Goal: Task Accomplishment & Management: Complete application form

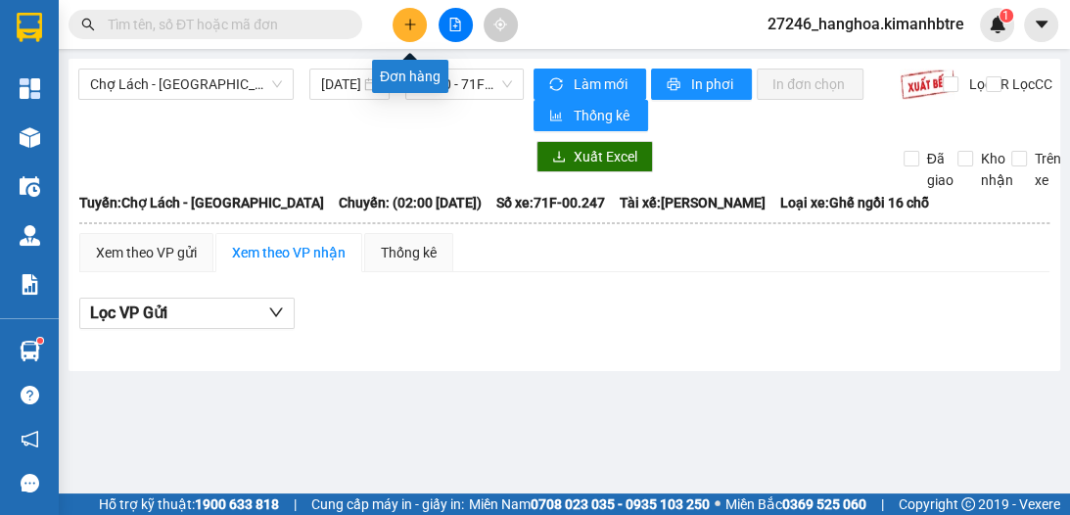
click at [402, 19] on button at bounding box center [410, 25] width 34 height 34
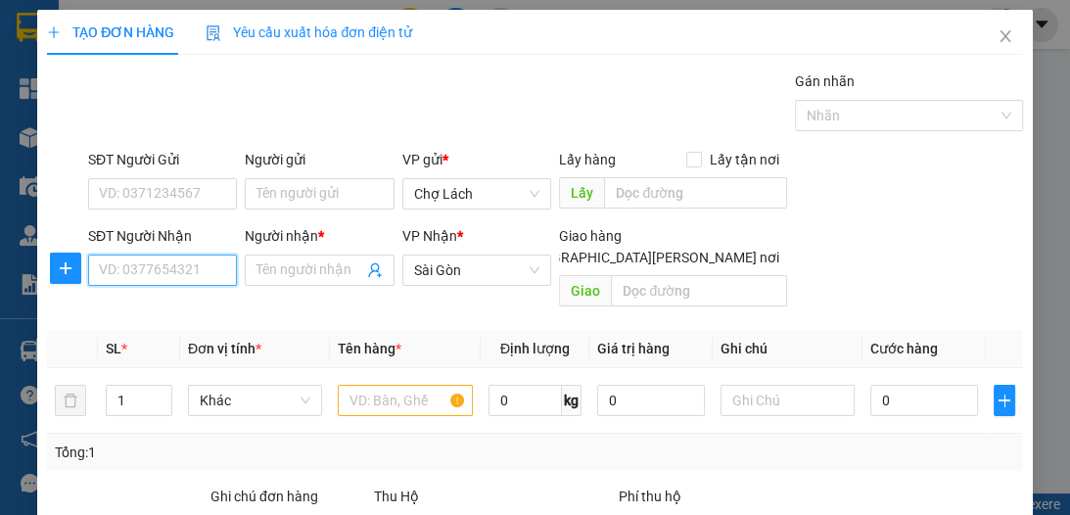
click at [187, 263] on input "SĐT Người Nhận" at bounding box center [162, 270] width 149 height 31
type input "712"
click at [187, 263] on input "712" at bounding box center [162, 270] width 149 height 31
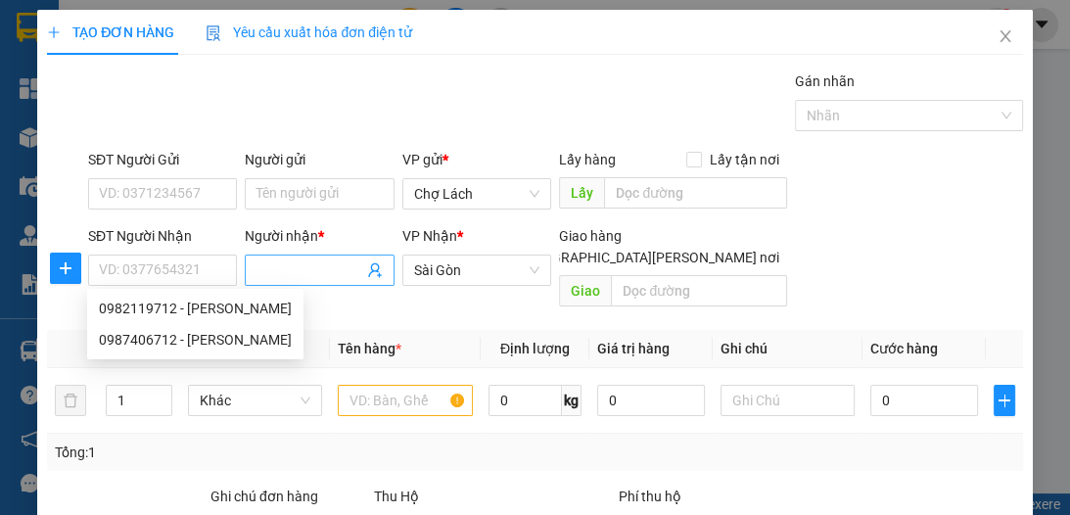
click at [314, 269] on input "Người nhận *" at bounding box center [310, 270] width 106 height 22
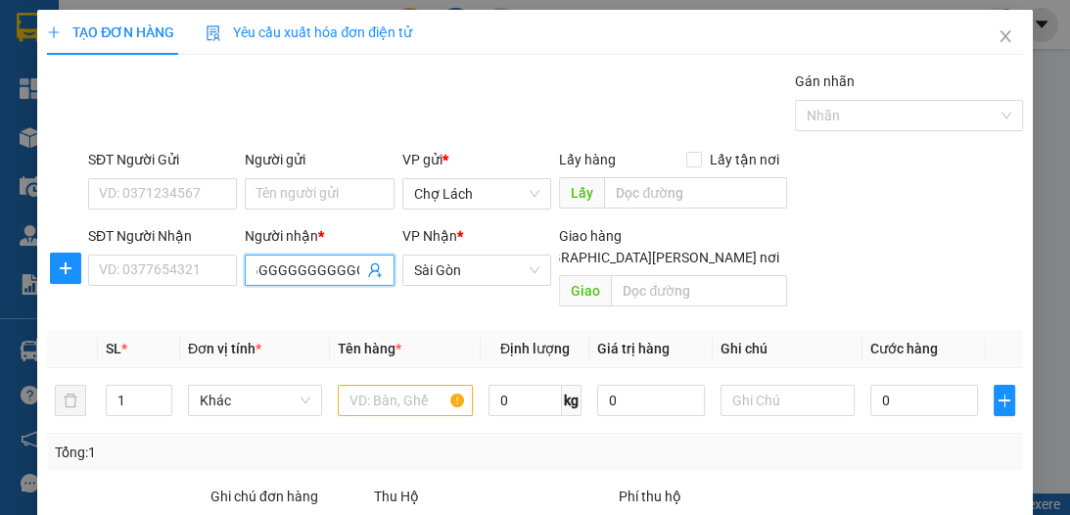
scroll to position [0, 446]
type input "LAN DUNGGGGGGGGGGGGGGGGGGGG"
drag, startPoint x: 352, startPoint y: 271, endPoint x: 177, endPoint y: 302, distance: 177.9
click at [177, 302] on div "Transit Pickup Surcharge Ids Transit Deliver Surcharge Ids Transit Deliver Surc…" at bounding box center [534, 388] width 975 height 637
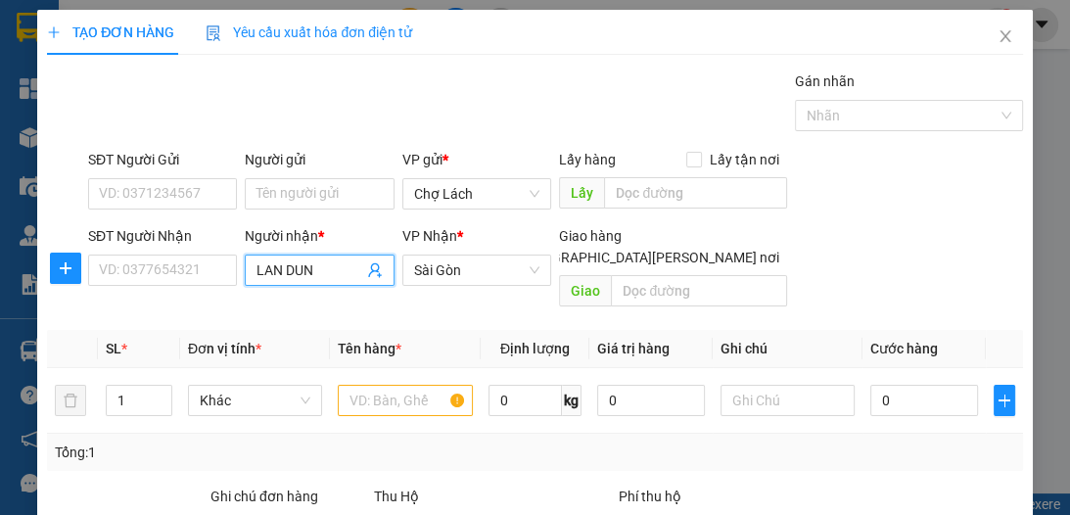
type input "LAN DUNG"
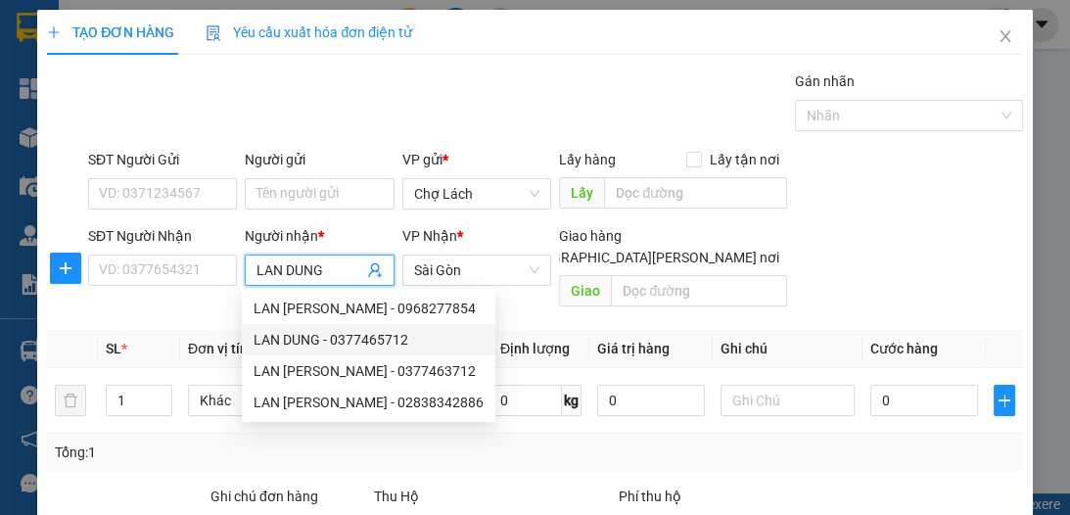
click at [393, 344] on div "LAN DUNG - 0377465712" at bounding box center [369, 340] width 230 height 22
type input "0377465712"
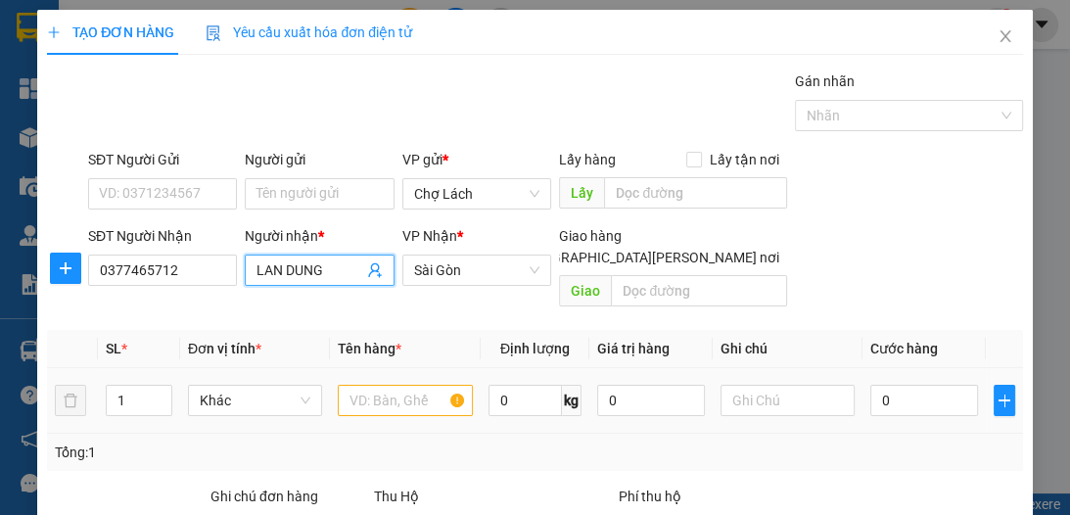
type input "LAN DUNG"
click at [358, 396] on div at bounding box center [405, 400] width 134 height 39
click at [396, 385] on input "text" at bounding box center [405, 400] width 134 height 31
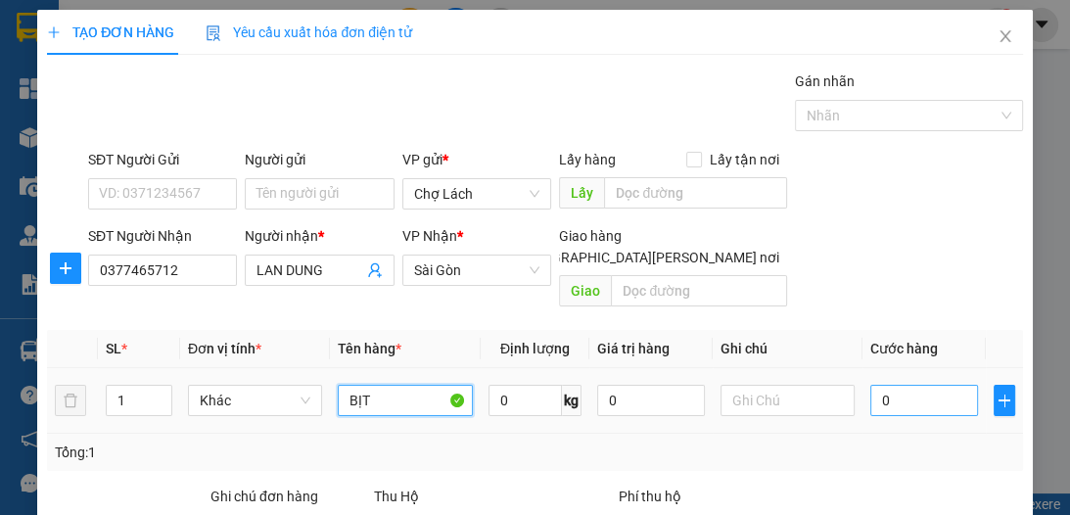
type input "BỊT"
click at [882, 385] on input "0" at bounding box center [924, 400] width 108 height 31
type input "3"
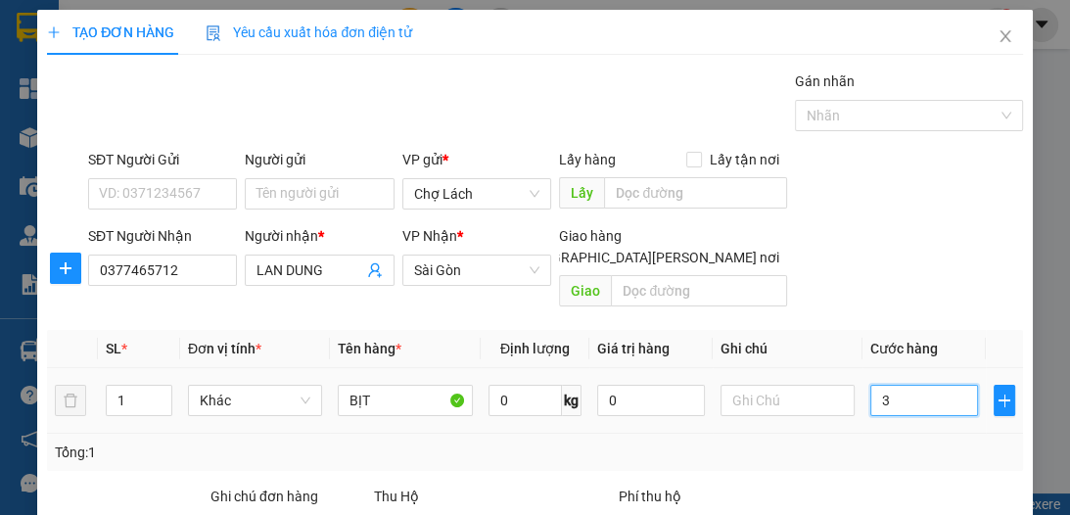
type input "30"
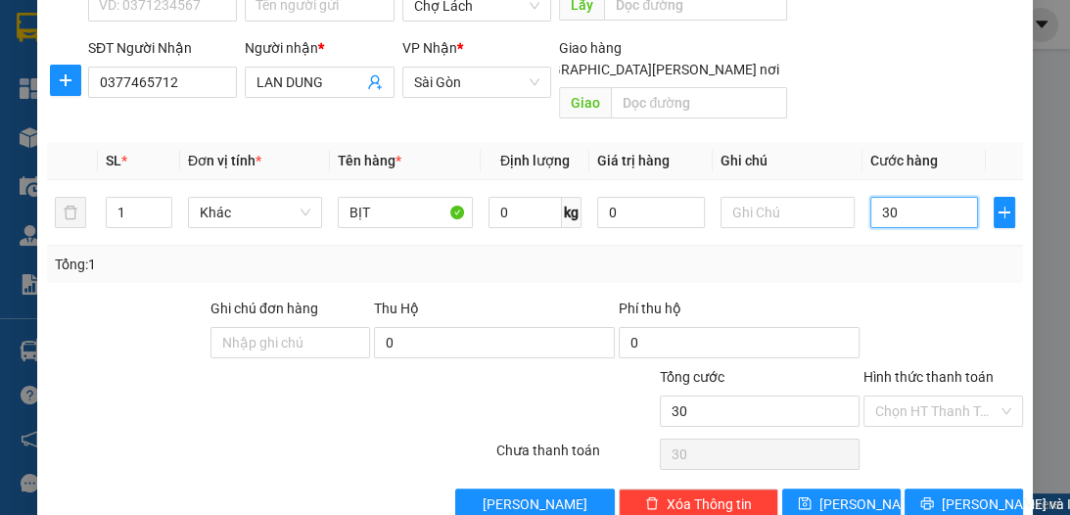
scroll to position [208, 0]
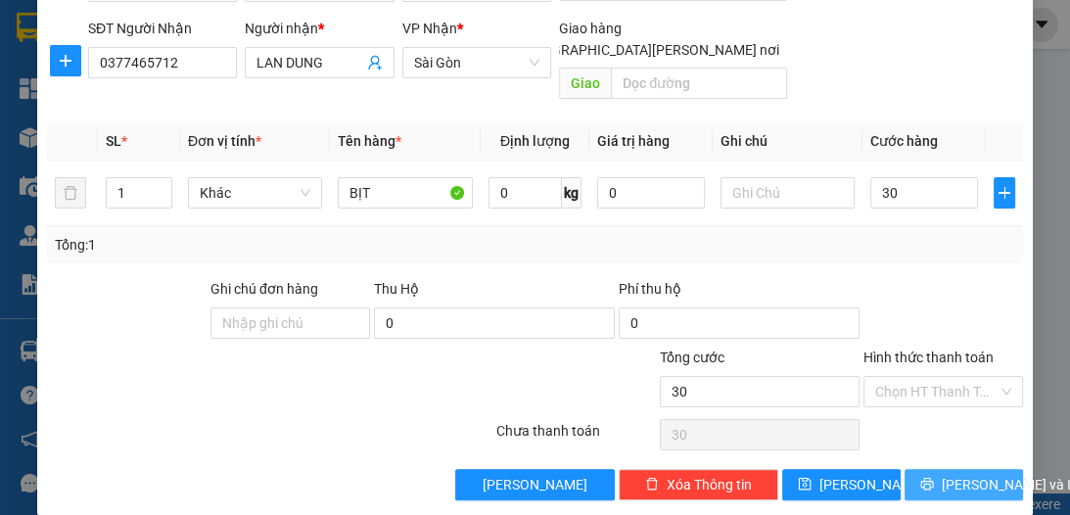
click at [973, 474] on span "[PERSON_NAME] và In" at bounding box center [1010, 485] width 137 height 22
type input "30.000"
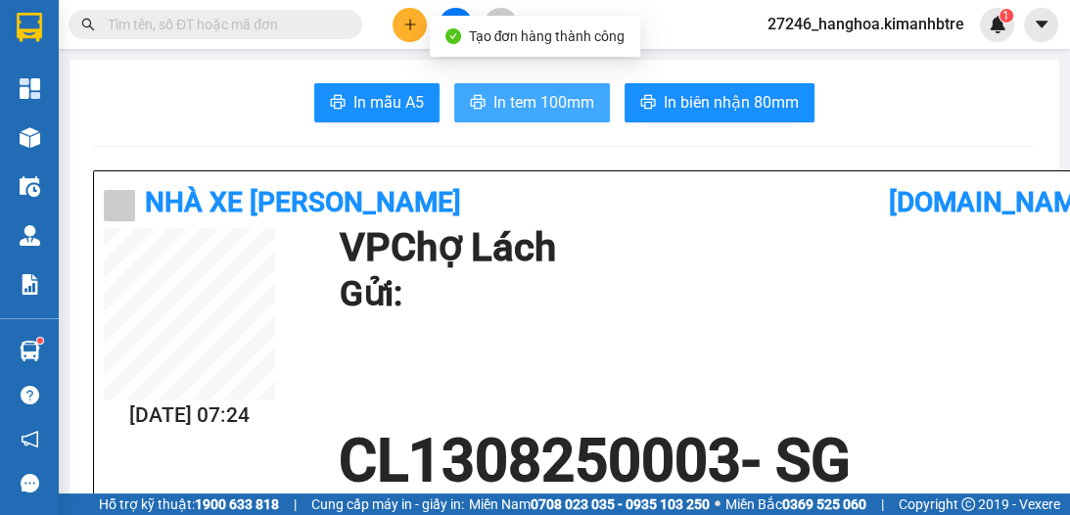
click at [482, 102] on button "In tem 100mm" at bounding box center [532, 102] width 156 height 39
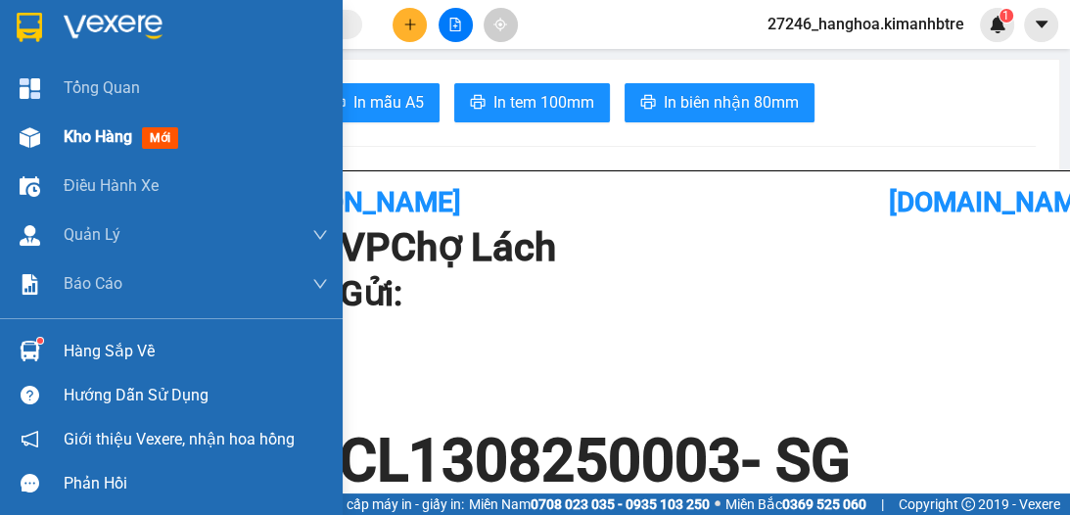
click at [86, 123] on div "Kho hàng mới" at bounding box center [196, 137] width 264 height 49
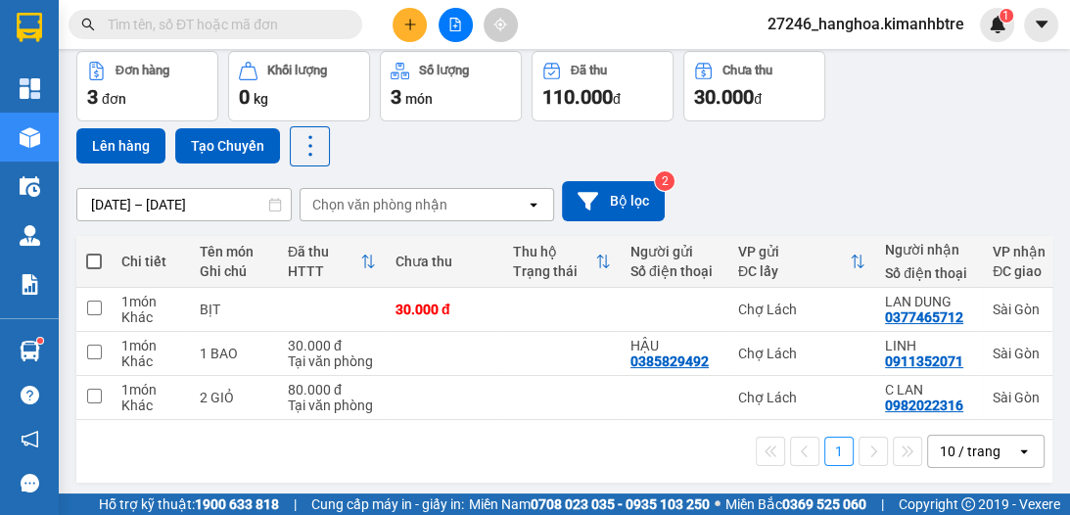
scroll to position [98, 0]
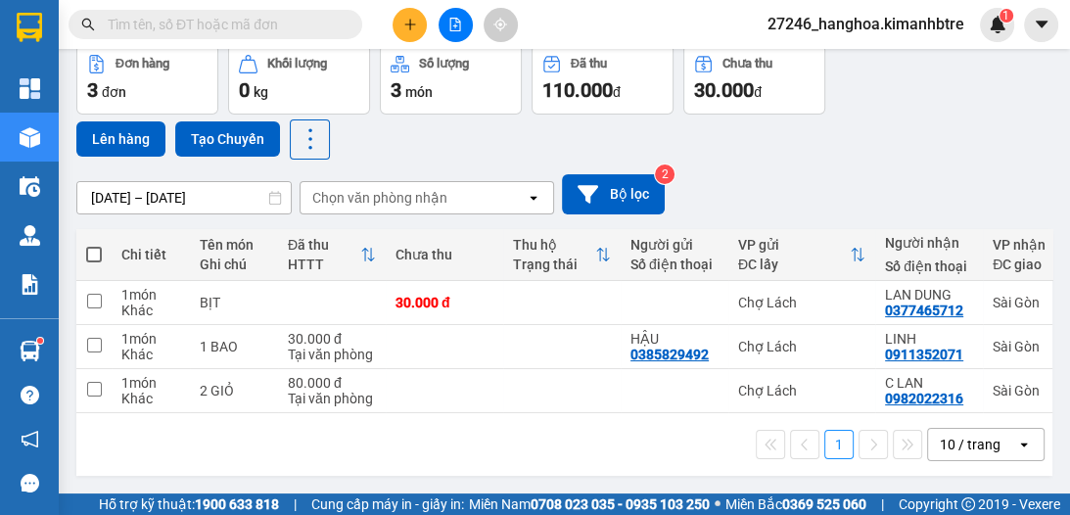
click at [950, 451] on div "10 / trang" at bounding box center [970, 445] width 61 height 20
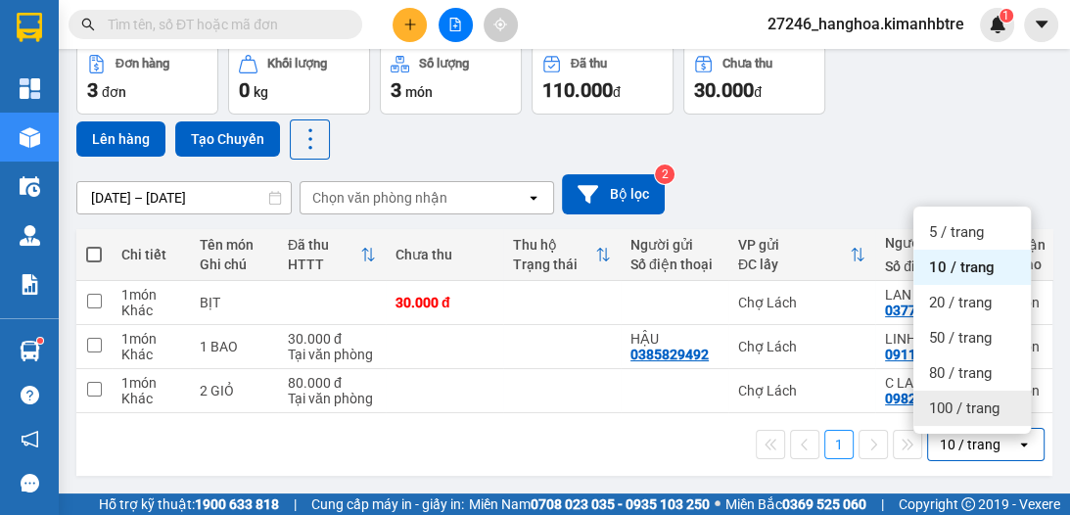
click at [948, 398] on span "100 / trang" at bounding box center [964, 408] width 70 height 20
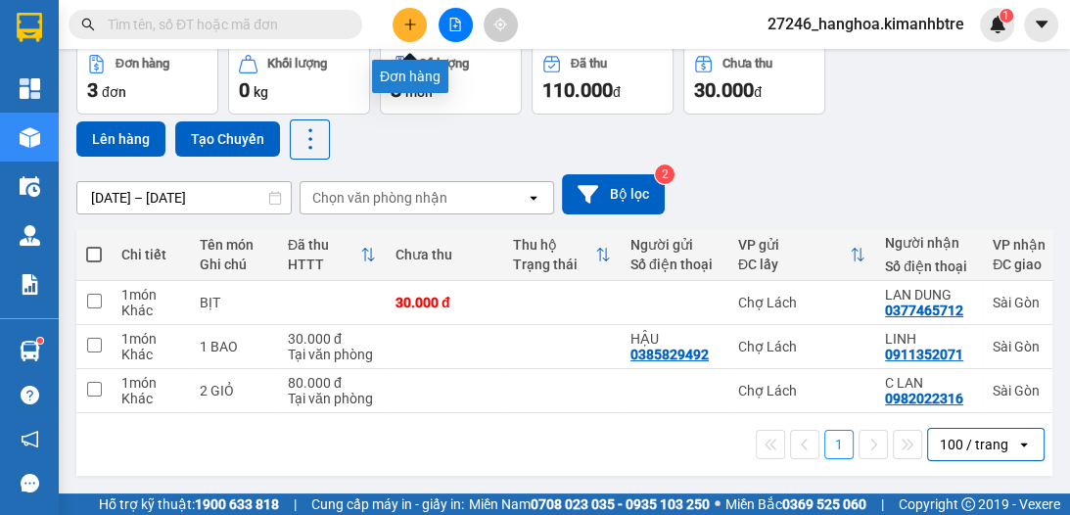
click at [418, 23] on button at bounding box center [410, 25] width 34 height 34
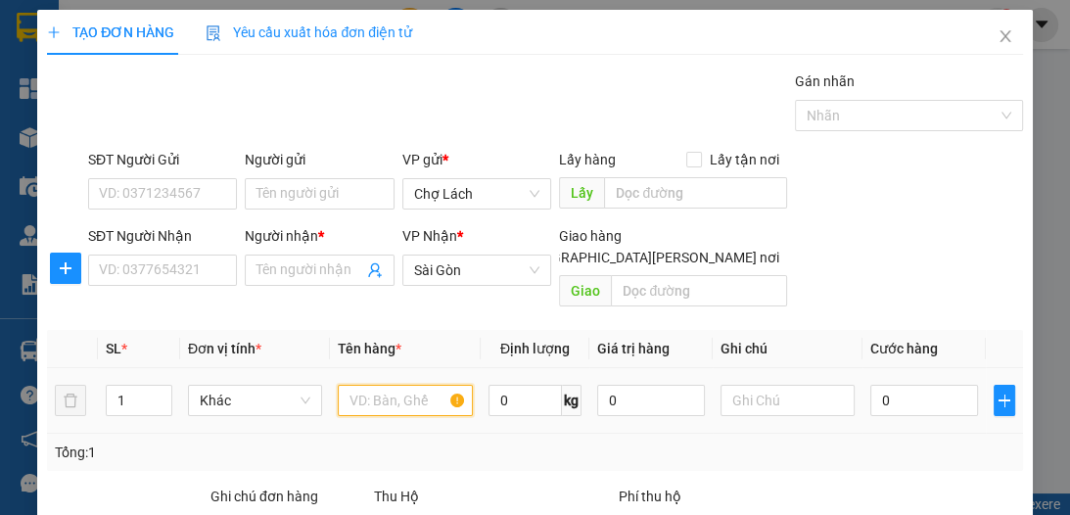
drag, startPoint x: 360, startPoint y: 364, endPoint x: 339, endPoint y: 363, distance: 21.6
click at [360, 385] on input "text" at bounding box center [405, 400] width 134 height 31
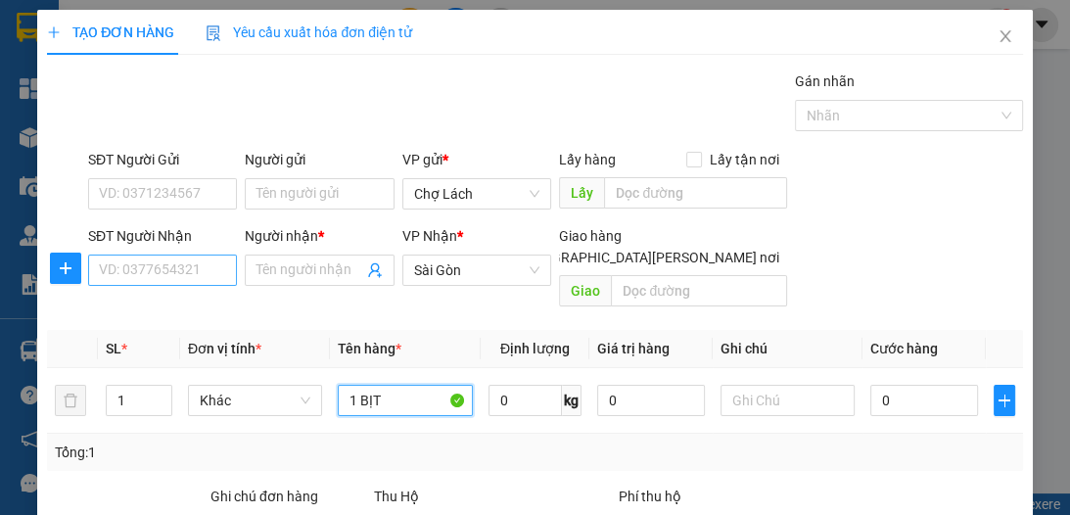
type input "1 BỊT"
click at [187, 271] on input "SĐT Người Nhận" at bounding box center [162, 270] width 149 height 31
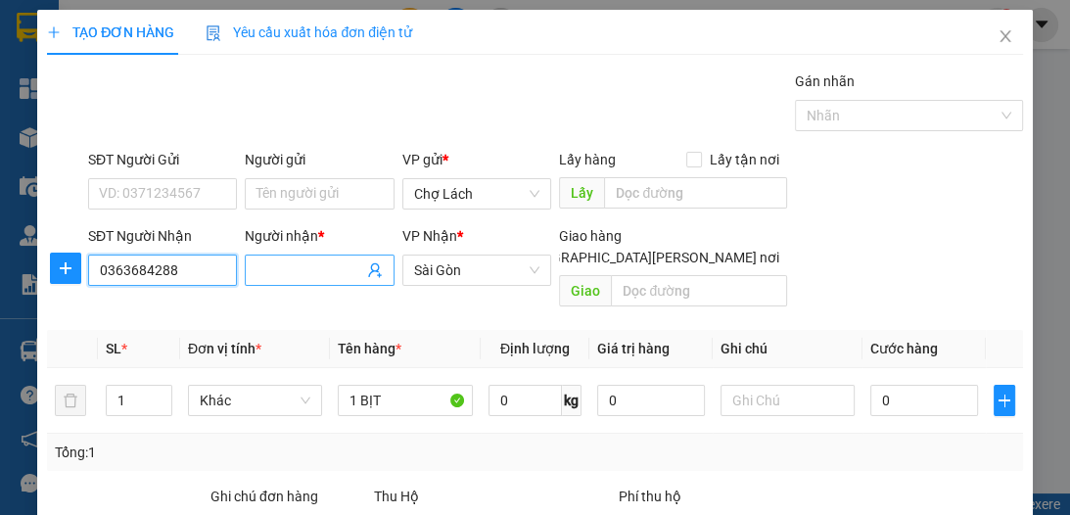
type input "0363684288"
click at [272, 260] on input "Người nhận *" at bounding box center [310, 270] width 106 height 22
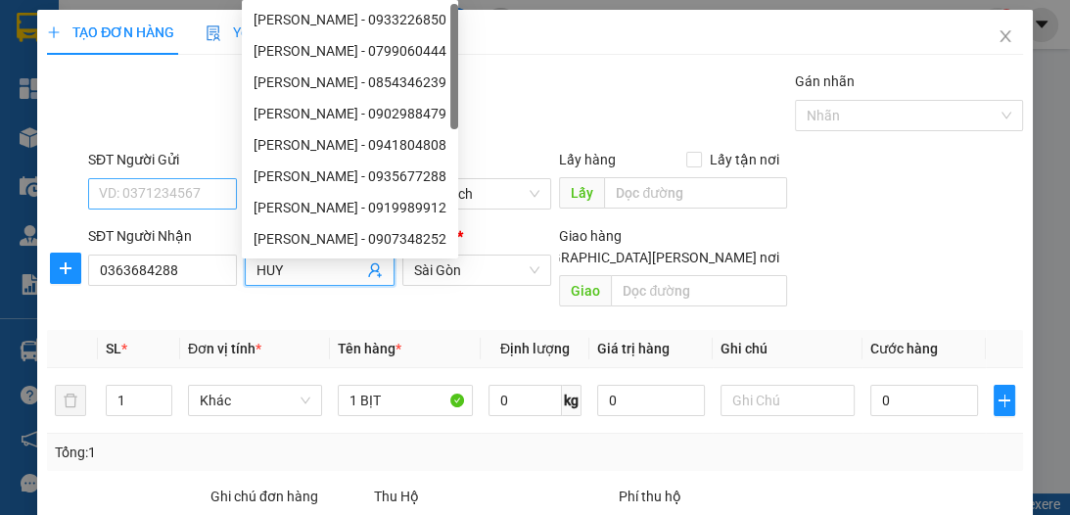
type input "HUY"
click at [159, 189] on input "SĐT Người Gửi" at bounding box center [162, 193] width 149 height 31
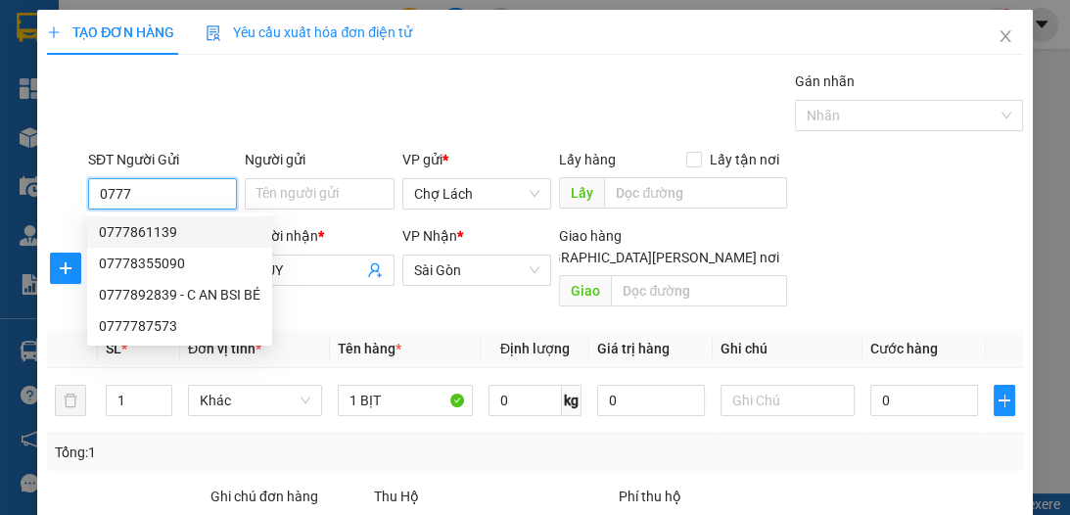
click at [174, 237] on div "0777861139" at bounding box center [180, 232] width 162 height 22
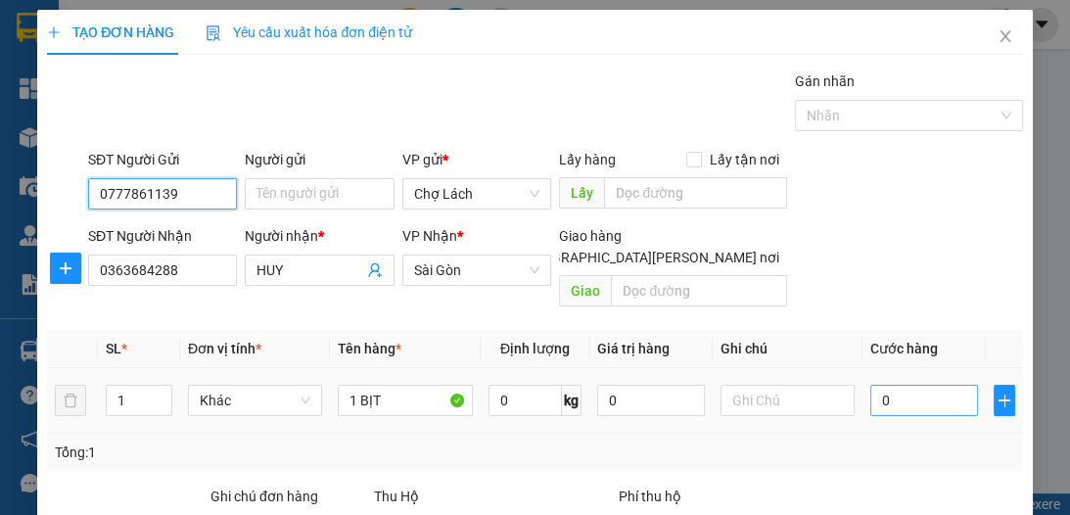
type input "0777861139"
click at [874, 385] on input "0" at bounding box center [924, 400] width 108 height 31
type input "3"
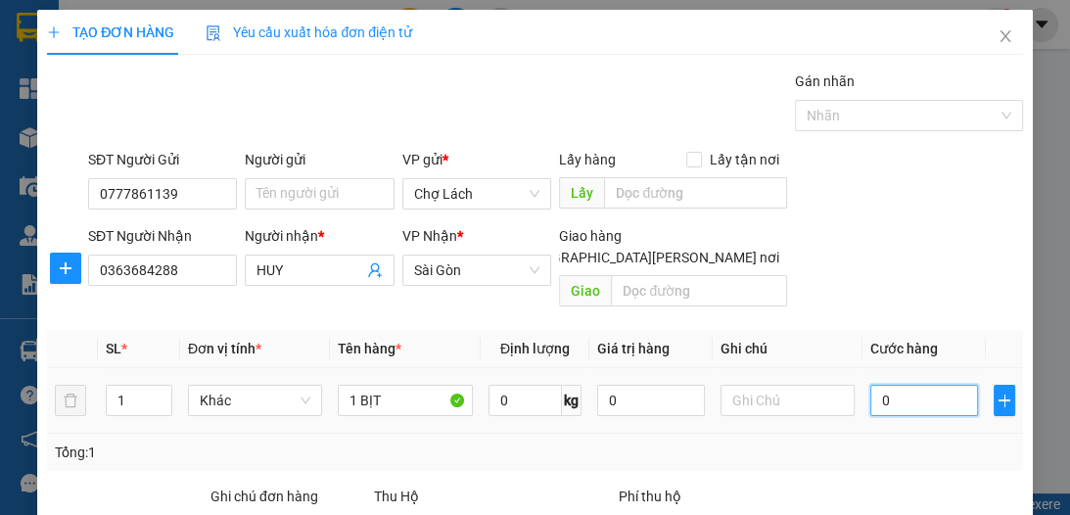
type input "3"
type input "30"
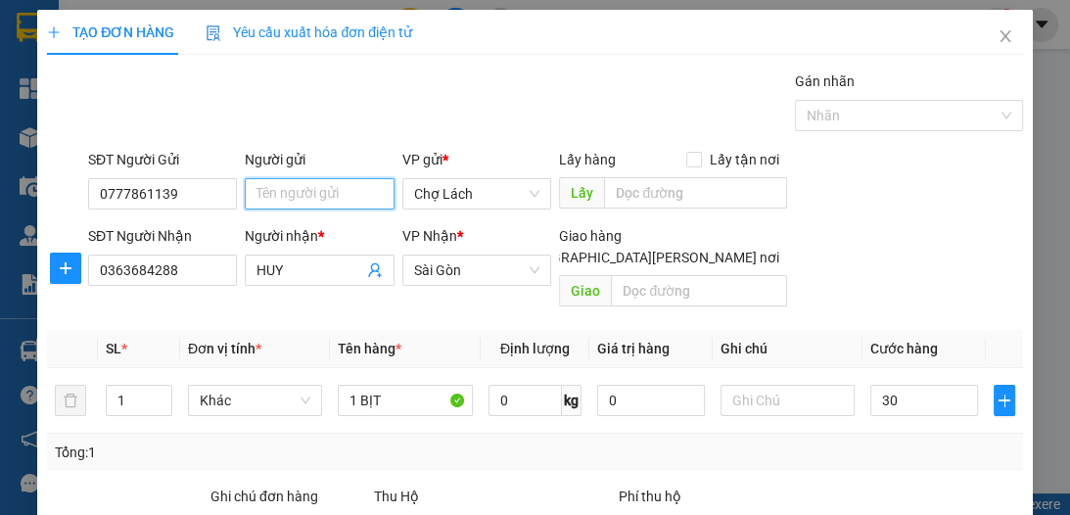
click at [322, 200] on input "Người gửi" at bounding box center [319, 193] width 149 height 31
type input "30.000"
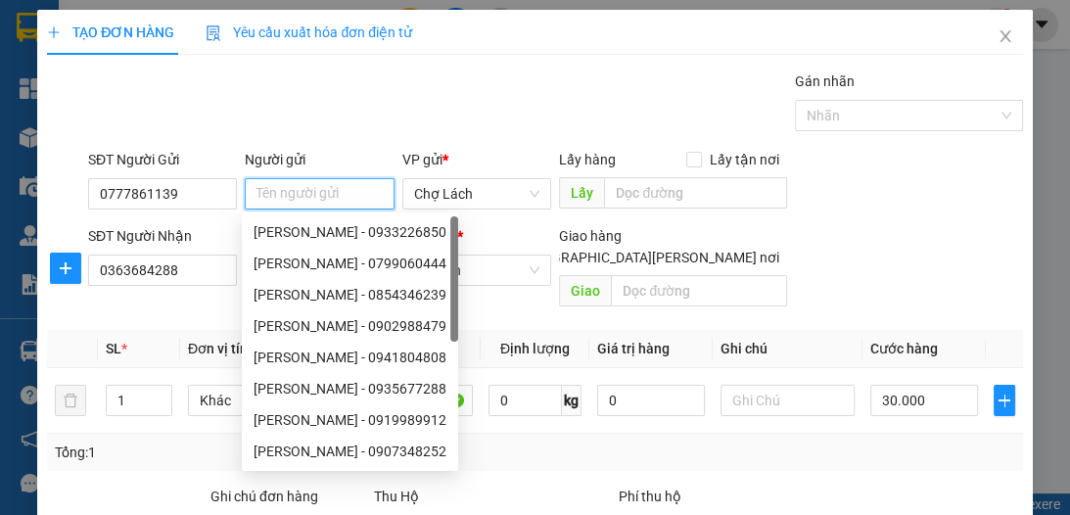
type input "D"
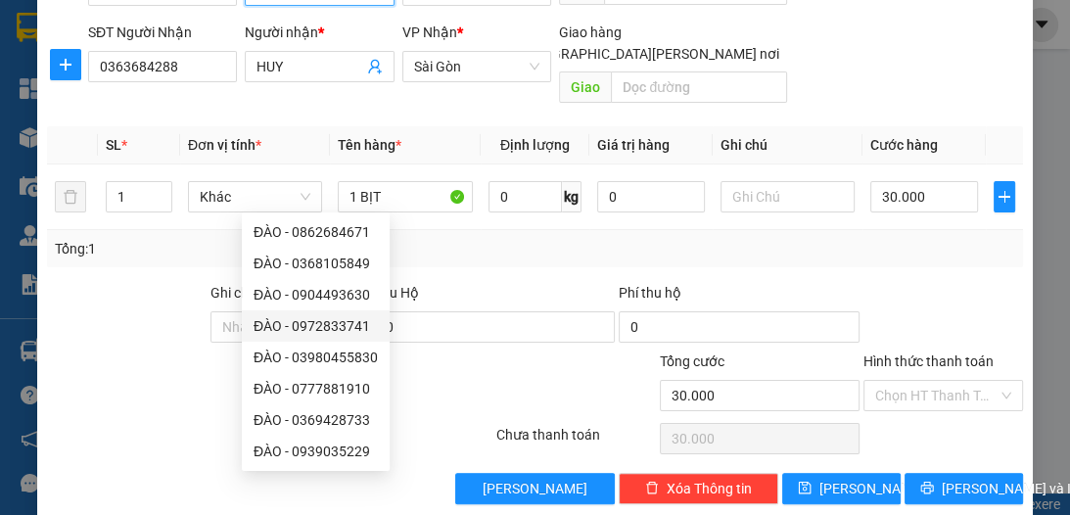
scroll to position [208, 0]
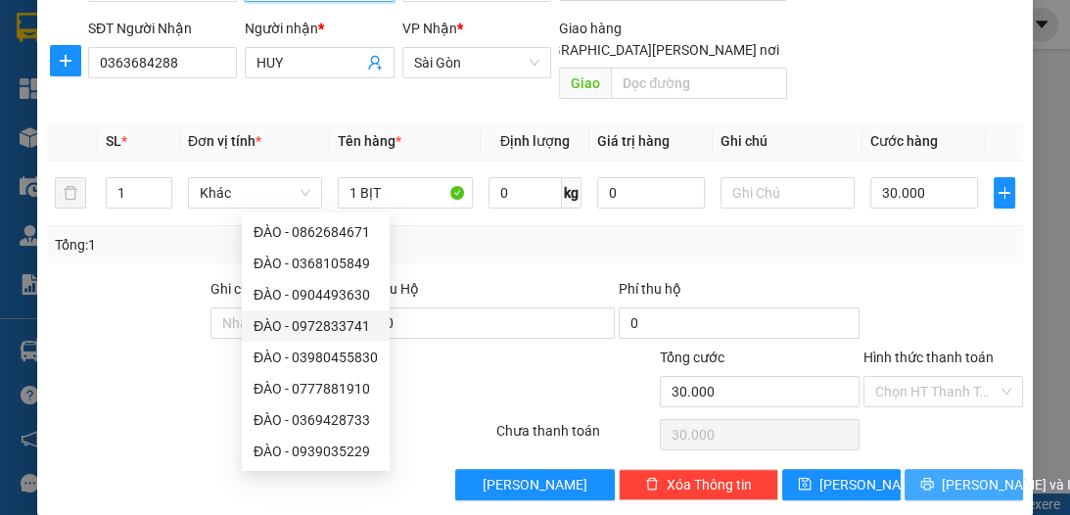
type input "ĐÀO"
click at [943, 474] on span "[PERSON_NAME] và In" at bounding box center [1010, 485] width 137 height 22
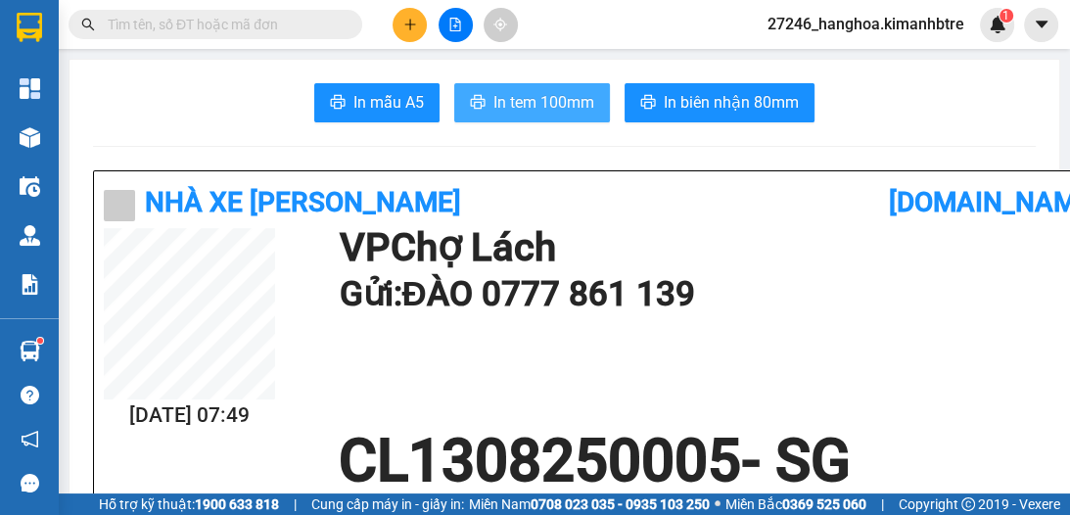
click at [544, 103] on span "In tem 100mm" at bounding box center [543, 102] width 101 height 24
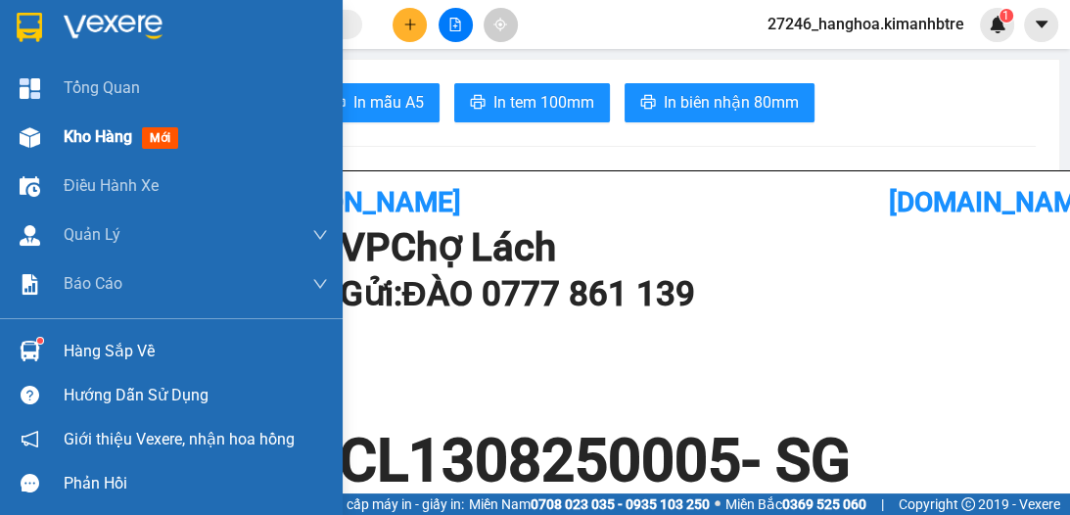
click at [65, 143] on span "Kho hàng" at bounding box center [98, 136] width 69 height 19
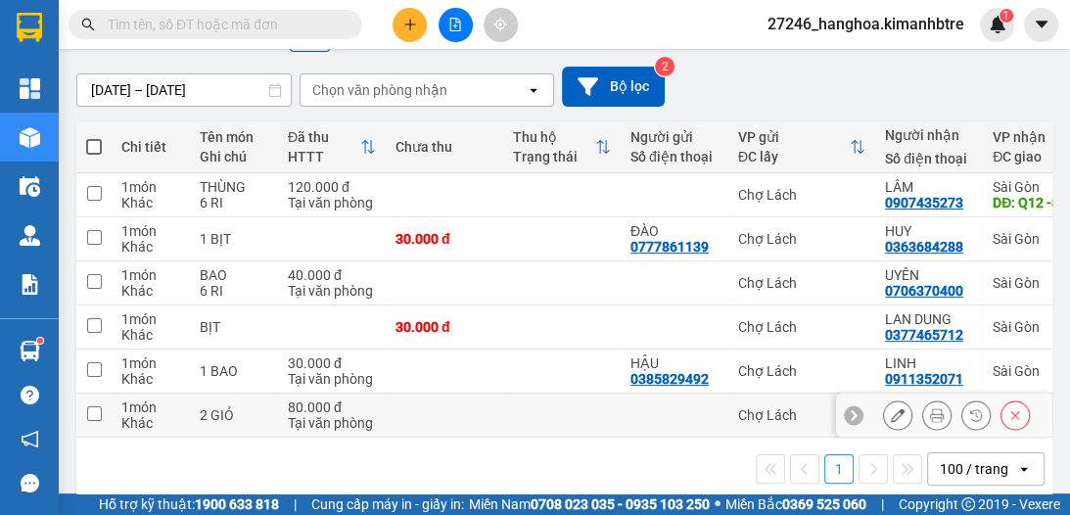
scroll to position [209, 0]
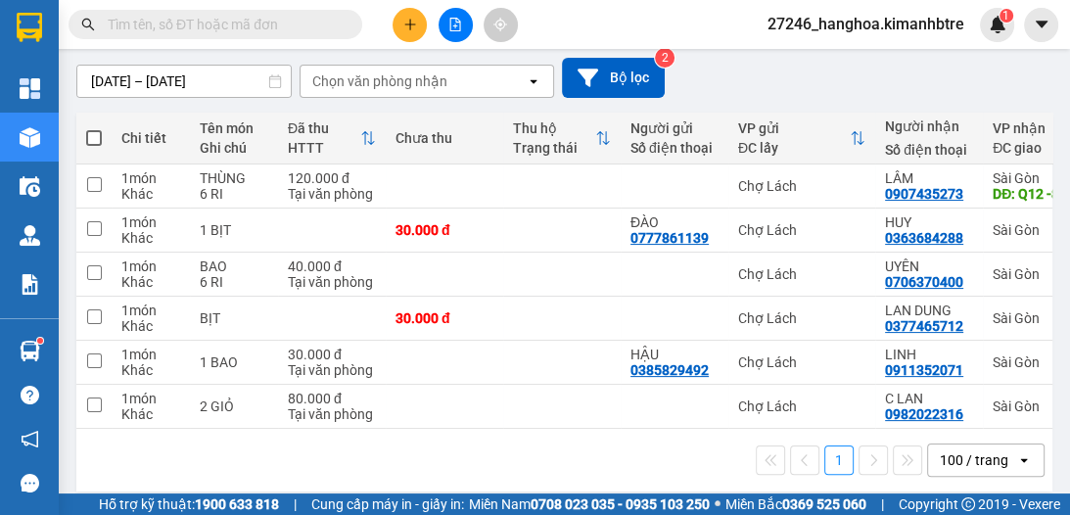
click at [86, 136] on span at bounding box center [94, 138] width 16 height 16
click at [94, 128] on input "checkbox" at bounding box center [94, 128] width 0 height 0
checkbox input "true"
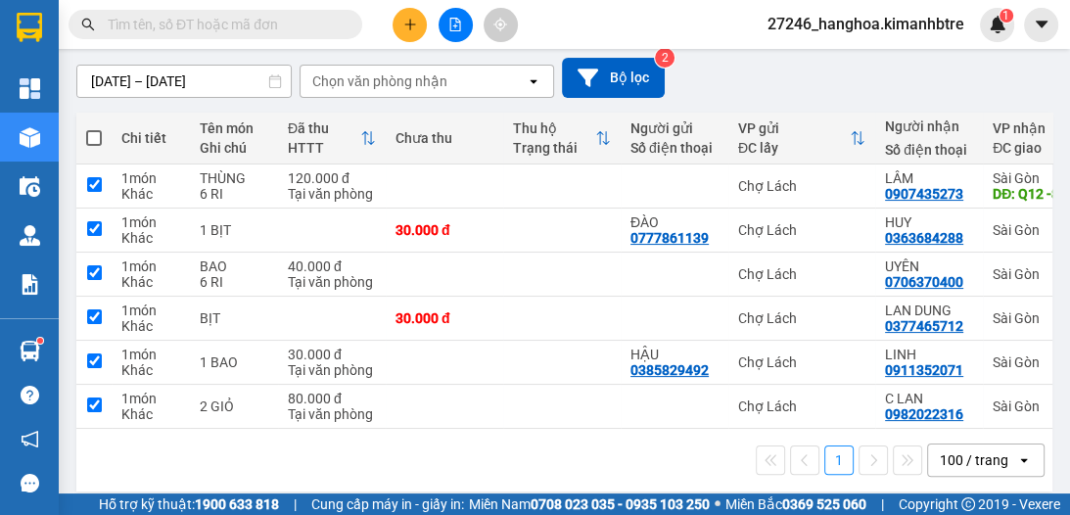
checkbox input "true"
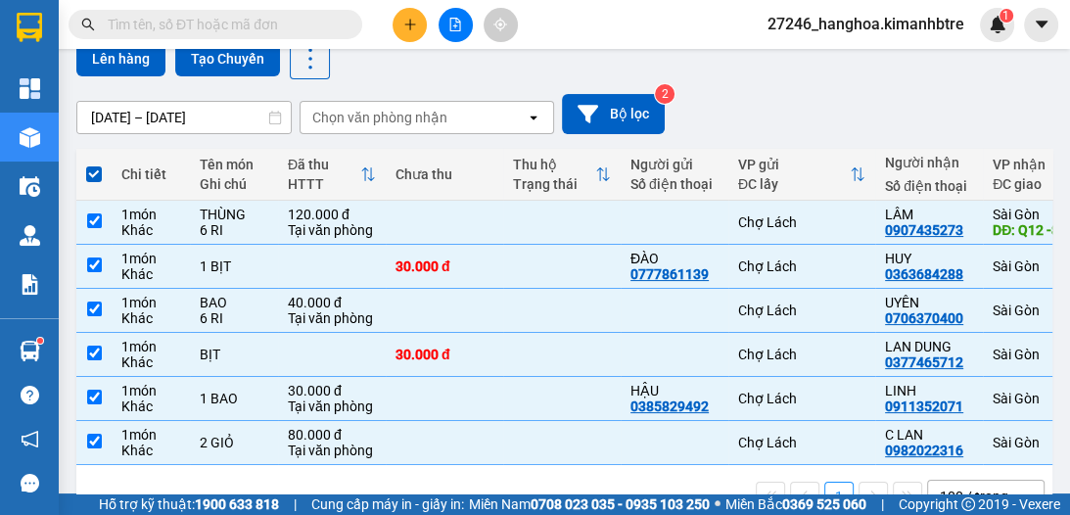
scroll to position [78, 0]
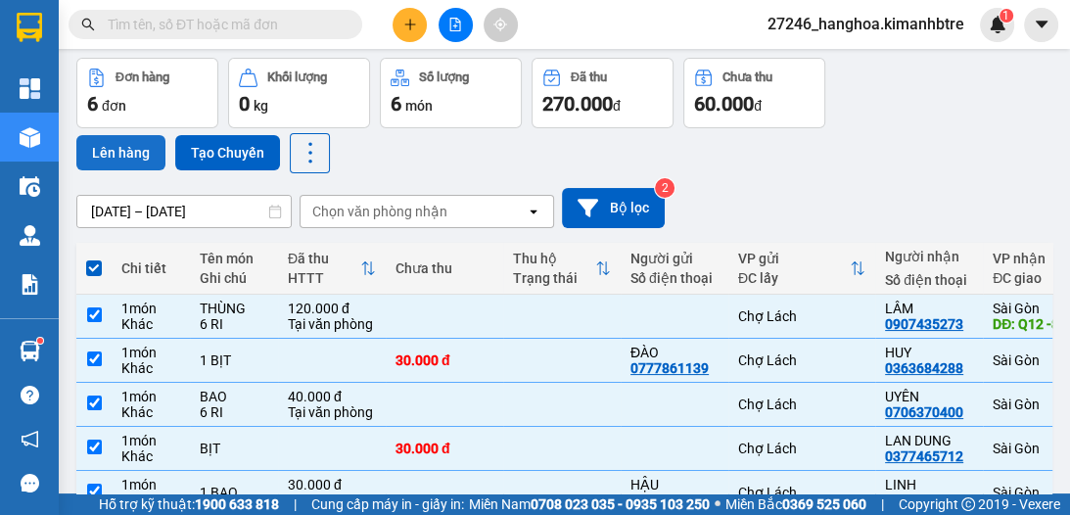
click at [121, 152] on button "Lên hàng" at bounding box center [120, 152] width 89 height 35
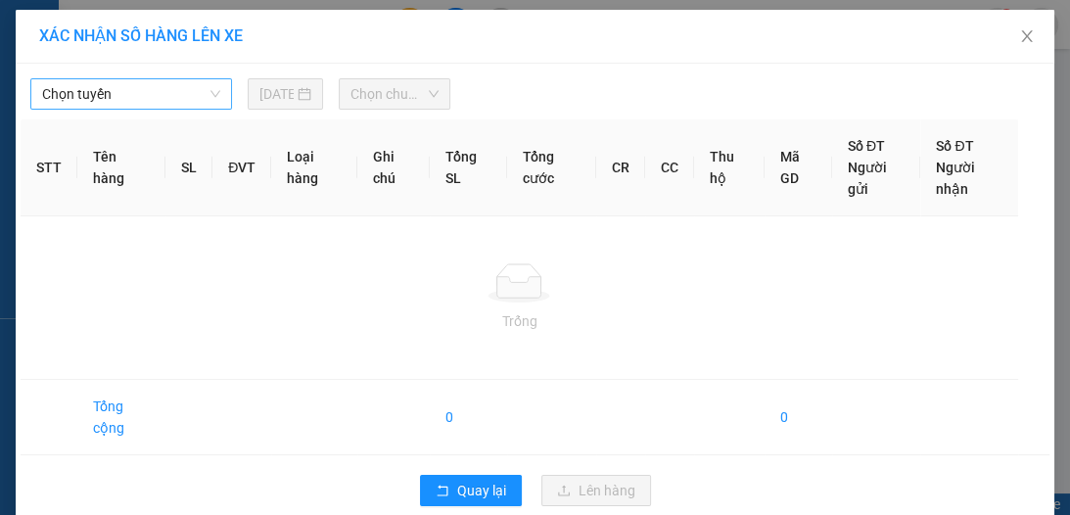
click at [143, 88] on span "Chọn tuyến" at bounding box center [131, 93] width 178 height 29
click at [139, 108] on div "Chọn tuyến" at bounding box center [131, 93] width 202 height 31
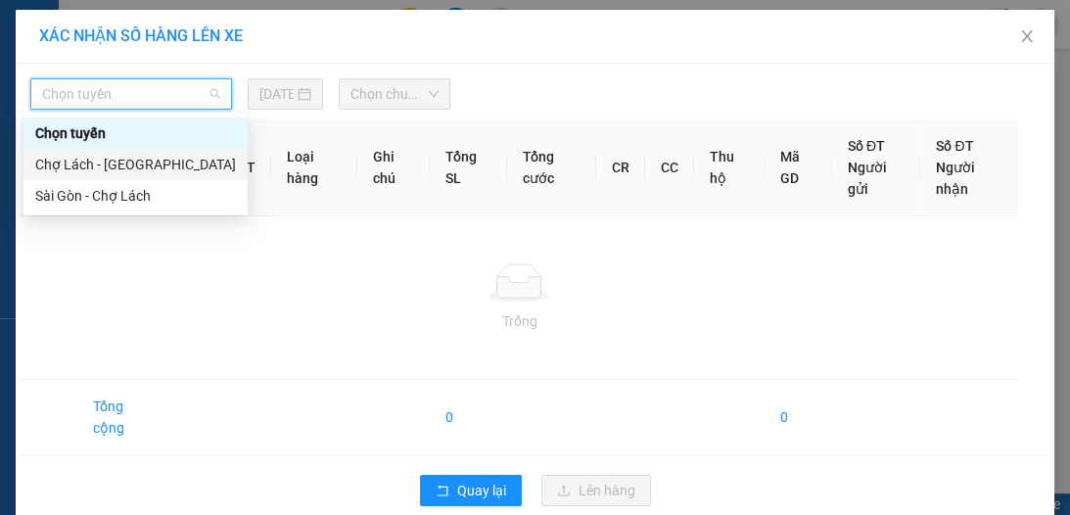
drag, startPoint x: 146, startPoint y: 164, endPoint x: 161, endPoint y: 147, distance: 22.9
click at [148, 164] on div "Chợ Lách - [GEOGRAPHIC_DATA]" at bounding box center [135, 165] width 201 height 22
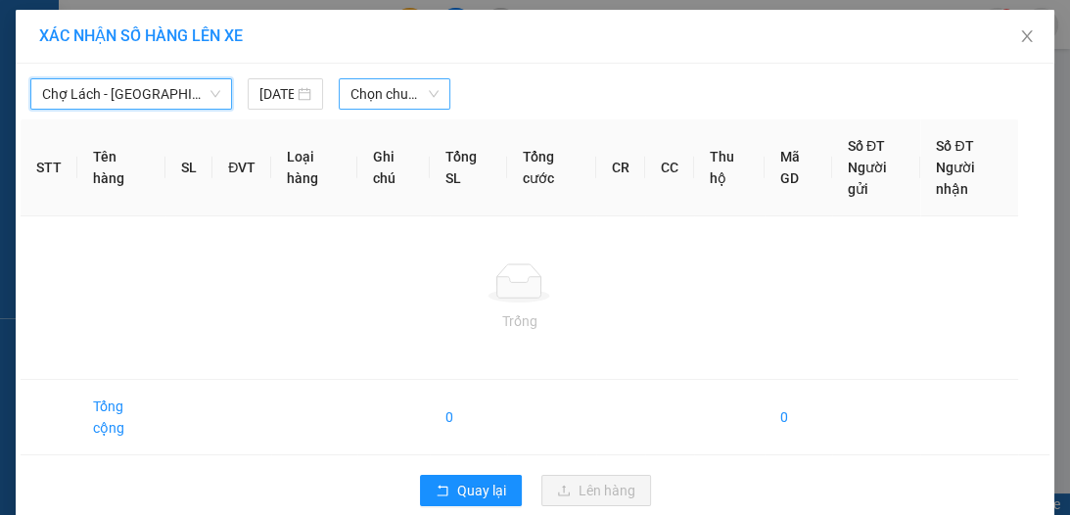
click at [387, 97] on span "Chọn chuyến" at bounding box center [394, 93] width 88 height 29
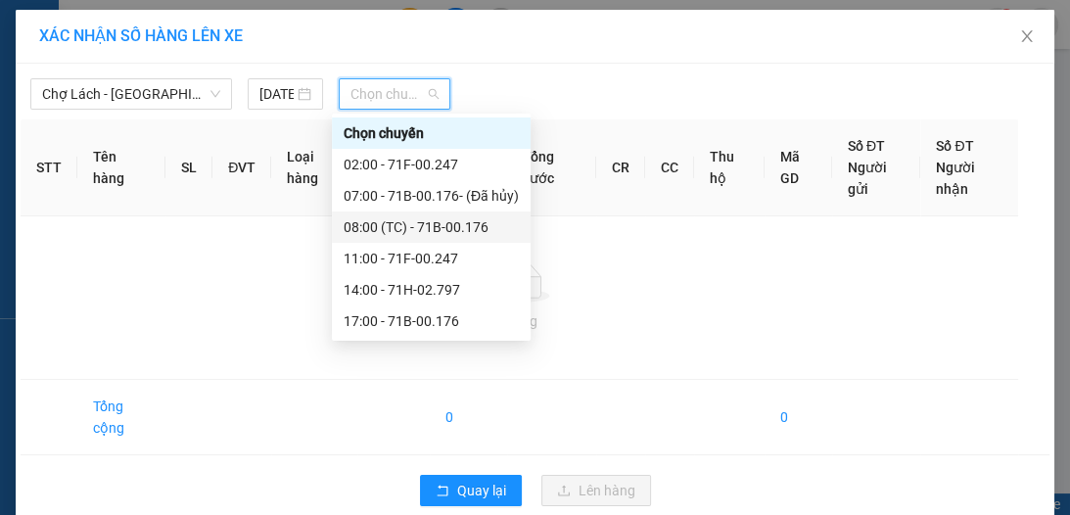
click at [417, 230] on div "08:00 (TC) - 71B-00.176" at bounding box center [431, 227] width 175 height 22
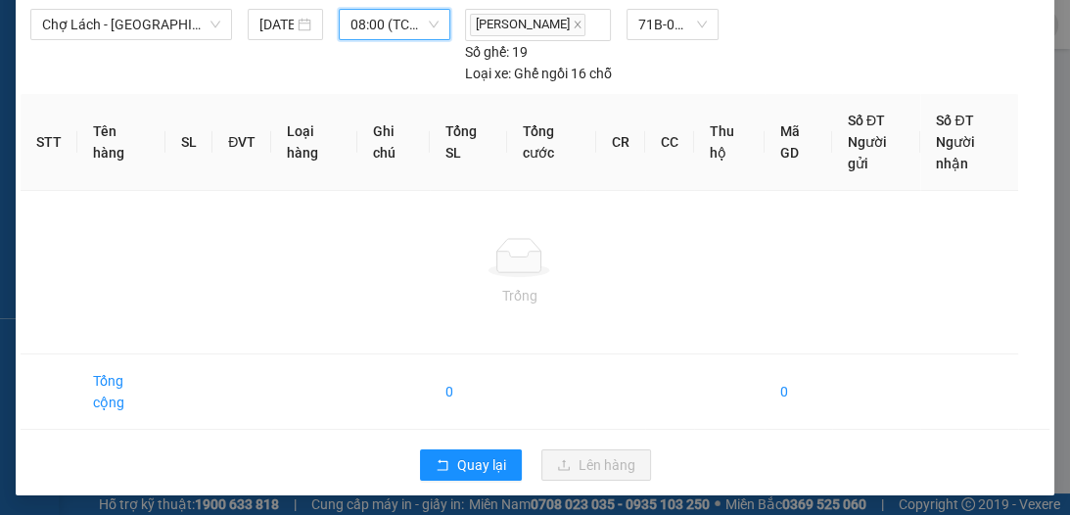
scroll to position [71, 0]
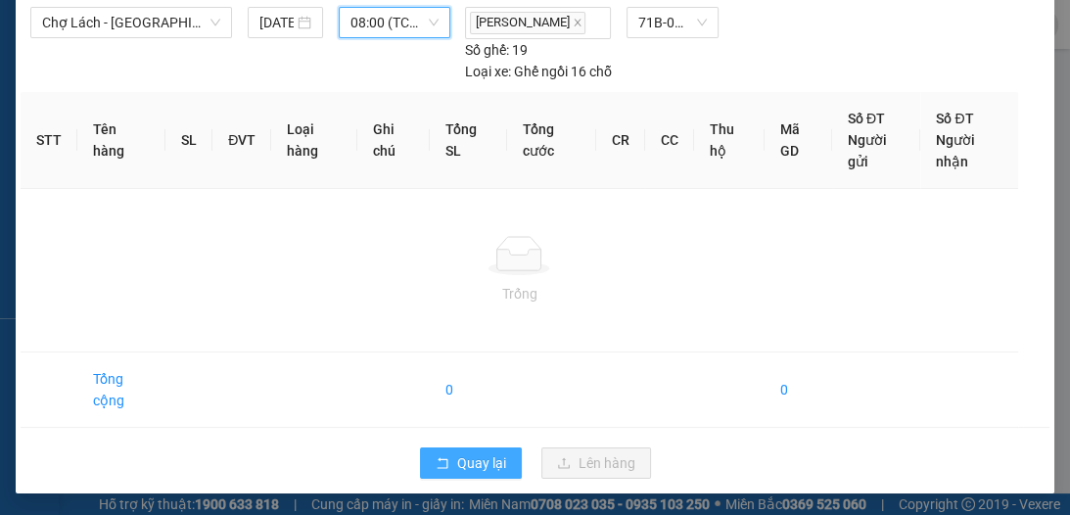
click at [447, 457] on button "Quay lại" at bounding box center [471, 462] width 102 height 31
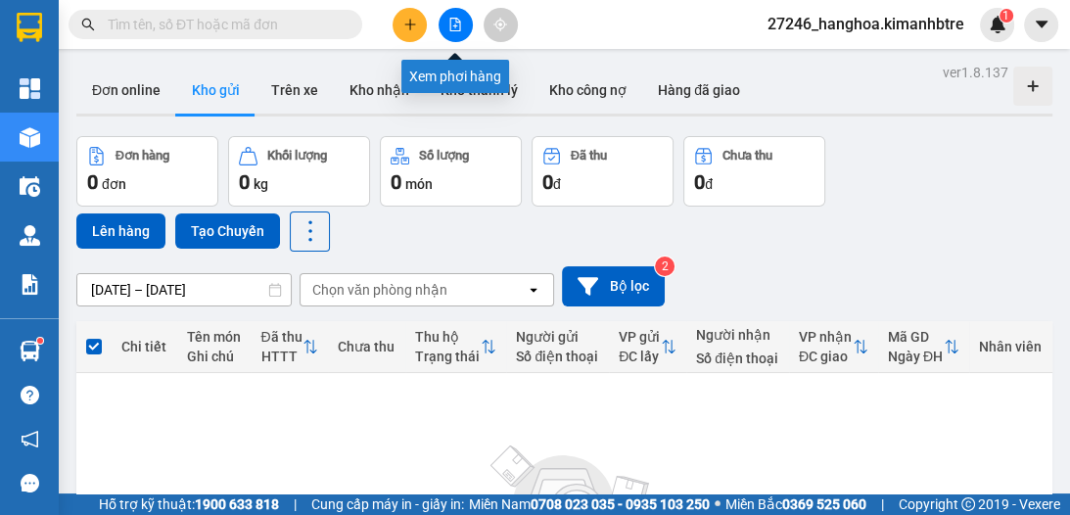
click at [451, 23] on icon "file-add" at bounding box center [455, 25] width 14 height 14
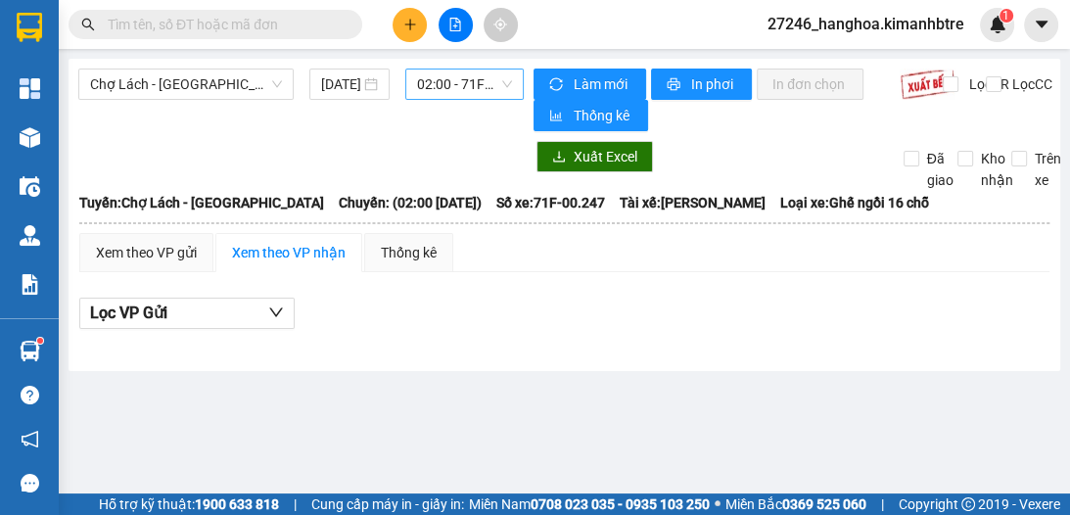
click at [445, 88] on span "02:00 - 71F-00.247" at bounding box center [464, 84] width 95 height 29
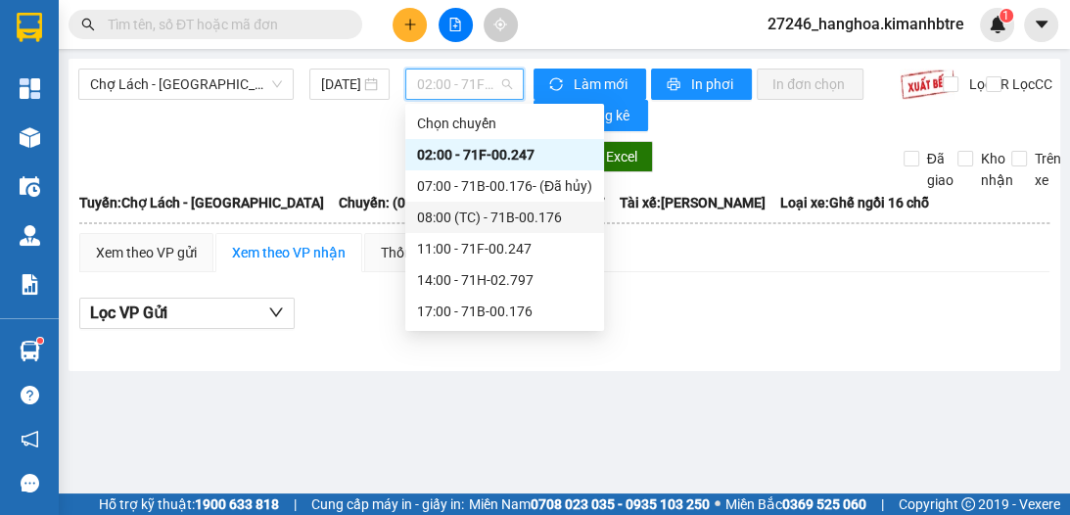
click at [461, 219] on div "08:00 (TC) - 71B-00.176" at bounding box center [504, 218] width 175 height 22
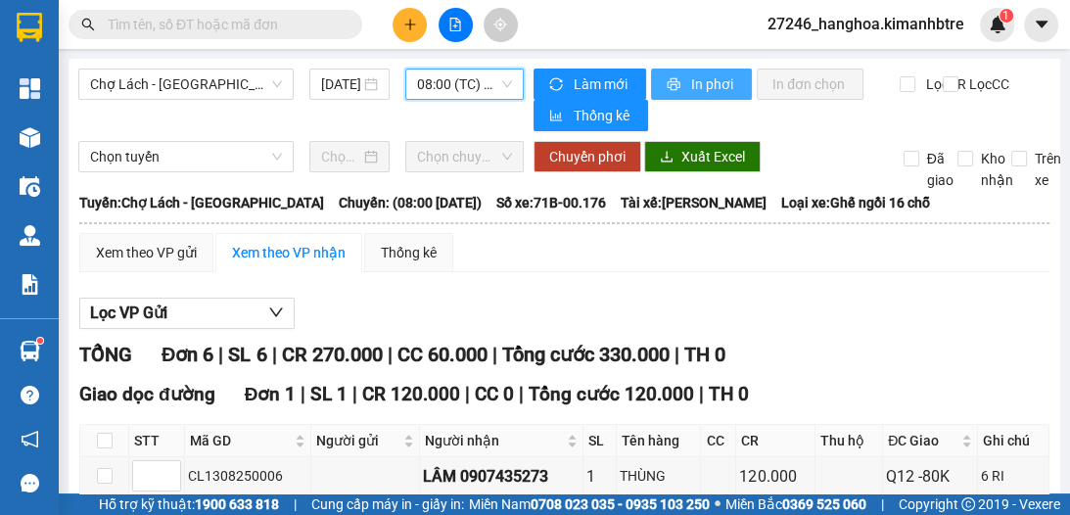
click at [693, 90] on span "In phơi" at bounding box center [713, 84] width 45 height 22
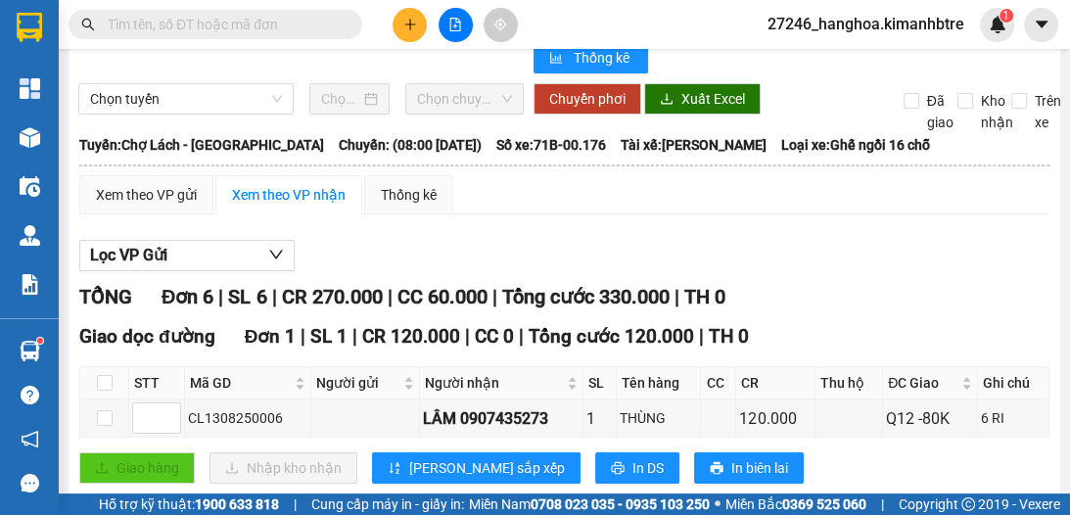
scroll to position [52, 0]
